Goal: Information Seeking & Learning: Learn about a topic

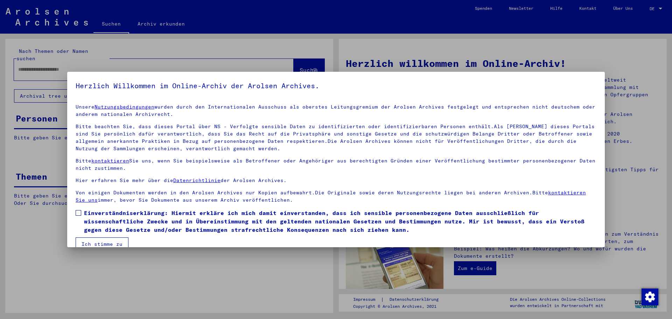
click at [121, 217] on span "Einverständniserklärung: Hiermit erkläre ich mich damit einverstanden, dass ich…" at bounding box center [340, 221] width 513 height 25
click at [115, 240] on button "Ich stimme zu" at bounding box center [102, 243] width 53 height 13
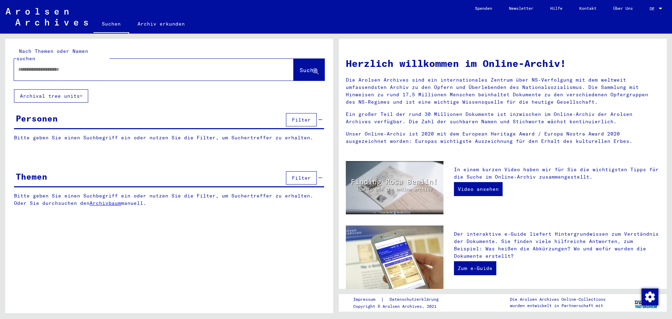
click at [147, 26] on link "Archiv erkunden" at bounding box center [161, 23] width 64 height 17
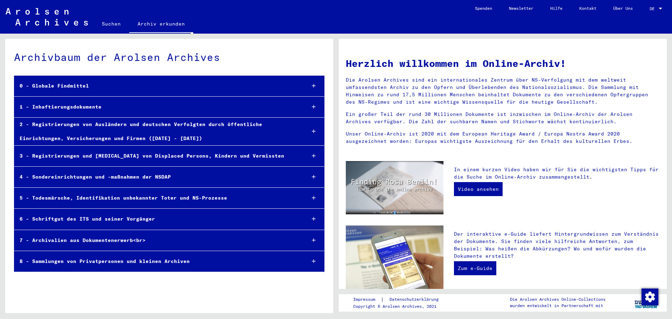
click at [85, 107] on div "1 - Inhaftierungsdokumente" at bounding box center [157, 107] width 286 height 14
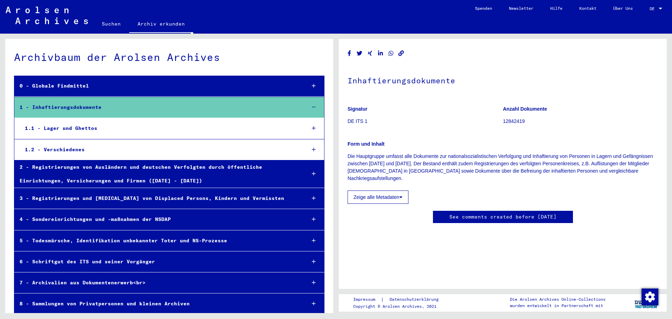
click at [76, 128] on div "1.1 - Lager und Ghettos" at bounding box center [160, 129] width 281 height 14
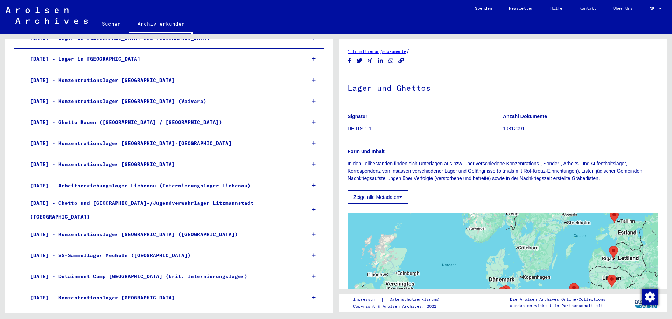
scroll to position [455, 0]
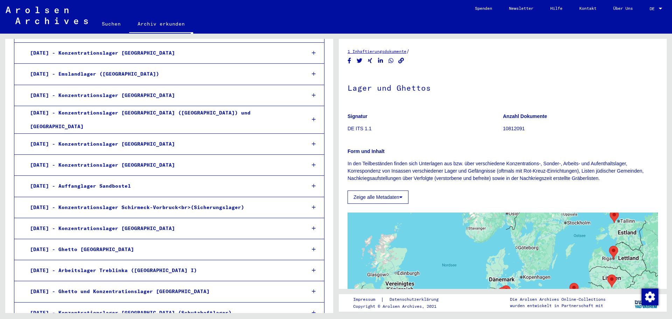
click at [99, 243] on div "[DATE] - Ghetto [GEOGRAPHIC_DATA]" at bounding box center [163, 250] width 276 height 14
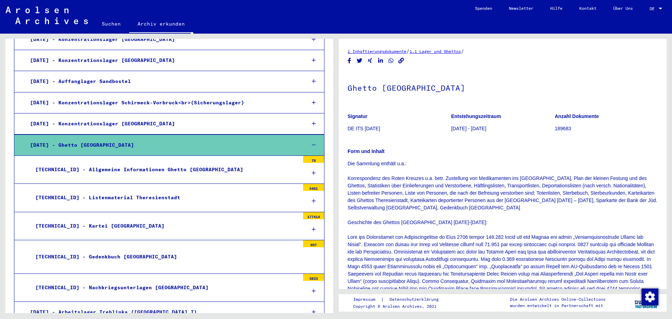
scroll to position [910, 0]
click at [106, 219] on div "[TECHNICAL_ID] - Kartei [GEOGRAPHIC_DATA]" at bounding box center [165, 226] width 270 height 14
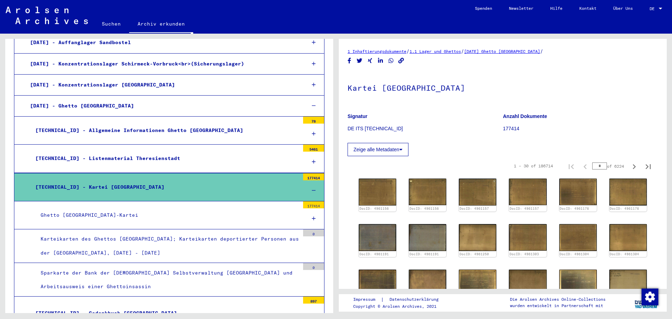
scroll to position [980, 0]
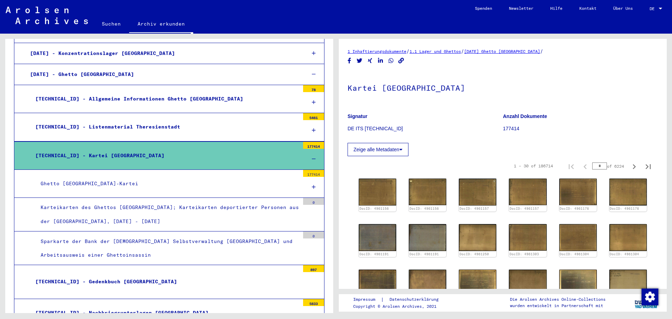
click at [124, 177] on div "Ghetto [GEOGRAPHIC_DATA]-Kartei" at bounding box center [167, 184] width 264 height 14
